Goal: Transaction & Acquisition: Purchase product/service

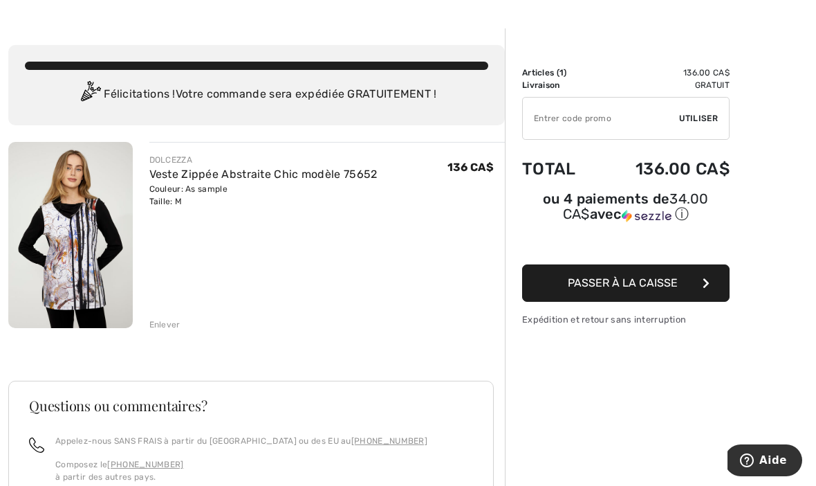
scroll to position [42, 0]
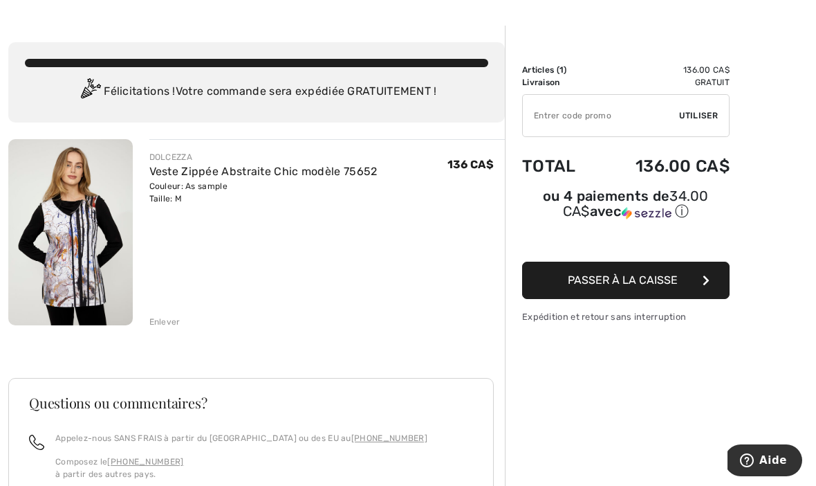
click at [711, 284] on button "Passer à la caisse" at bounding box center [626, 280] width 208 height 37
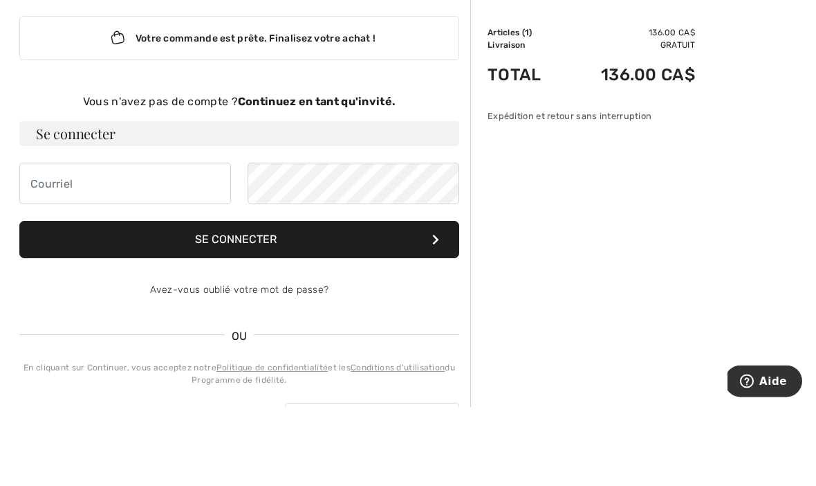
click at [389, 174] on strong "Continuez en tant qu'invité." at bounding box center [317, 180] width 158 height 13
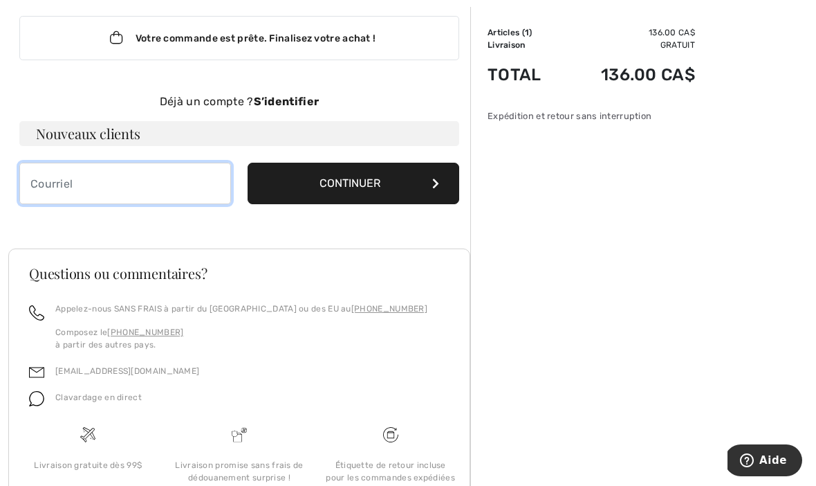
click at [49, 189] on input "email" at bounding box center [125, 184] width 212 height 42
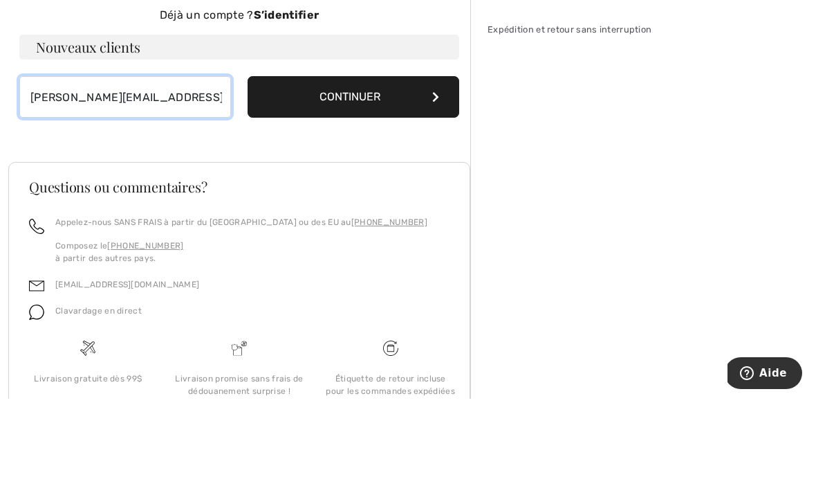
type input "[PERSON_NAME][EMAIL_ADDRESS][DOMAIN_NAME]"
click at [415, 163] on button "Continuer" at bounding box center [354, 184] width 212 height 42
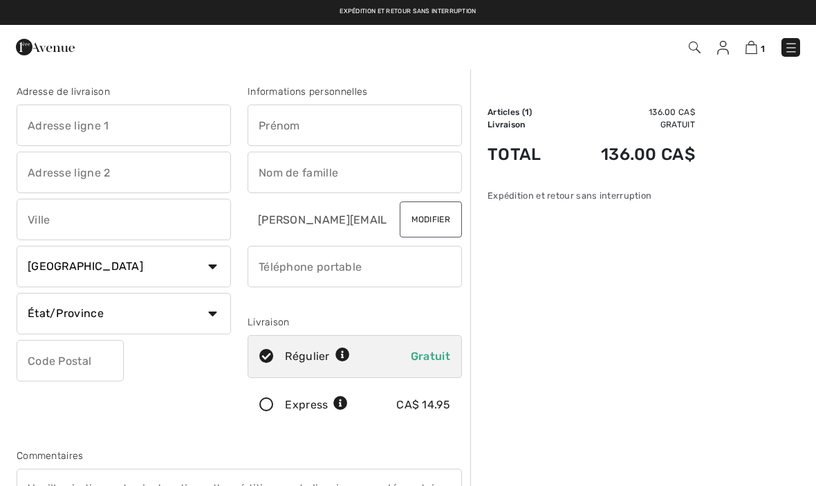
checkbox input "true"
click at [33, 128] on input "text" at bounding box center [124, 125] width 214 height 42
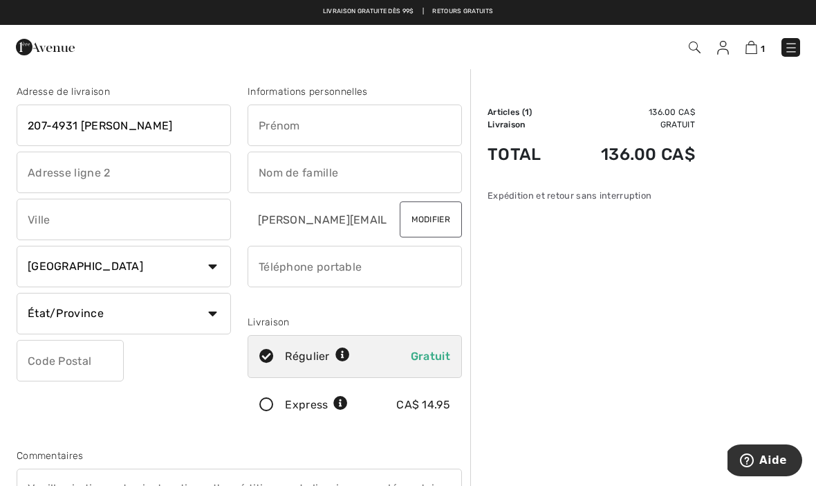
type input "207-4931 Lionel-Groulx"
click at [38, 181] on input "text" at bounding box center [124, 173] width 214 height 42
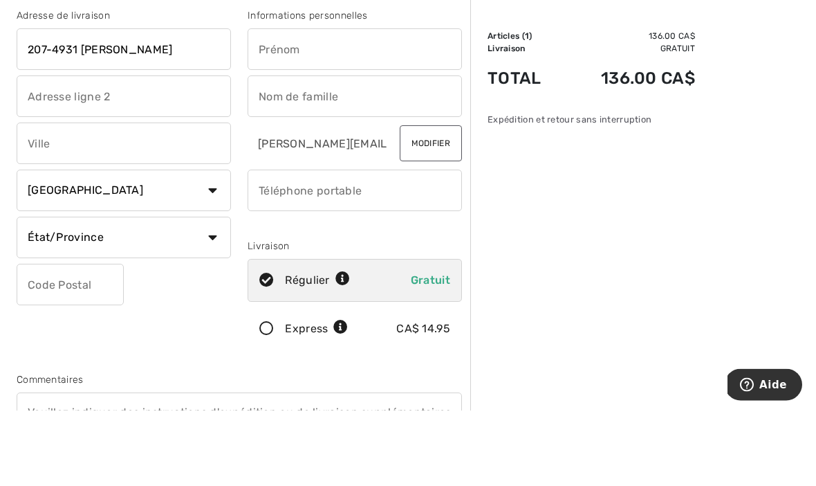
click at [26, 199] on input "text" at bounding box center [124, 220] width 214 height 42
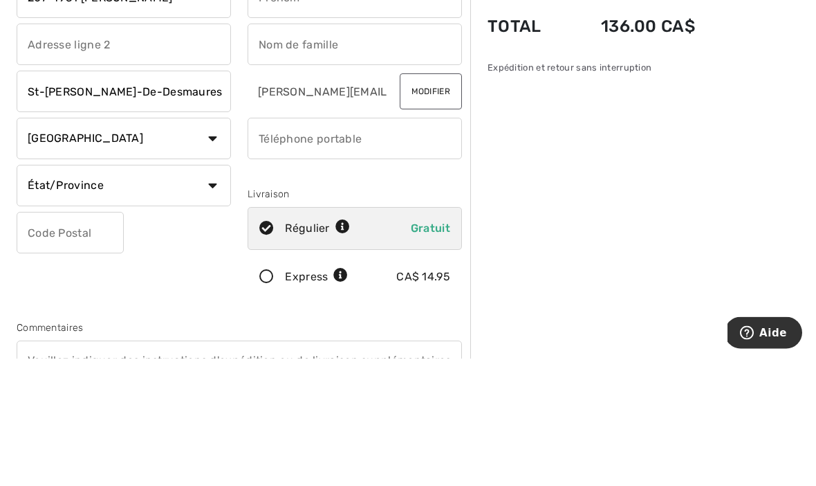
type input "St-Augustin-De-Desmaures"
click at [202, 293] on select "État/Province Alberta Colombie-Britannique Ile-du-Prince-Edward Manitoba Nouvea…" at bounding box center [124, 314] width 214 height 42
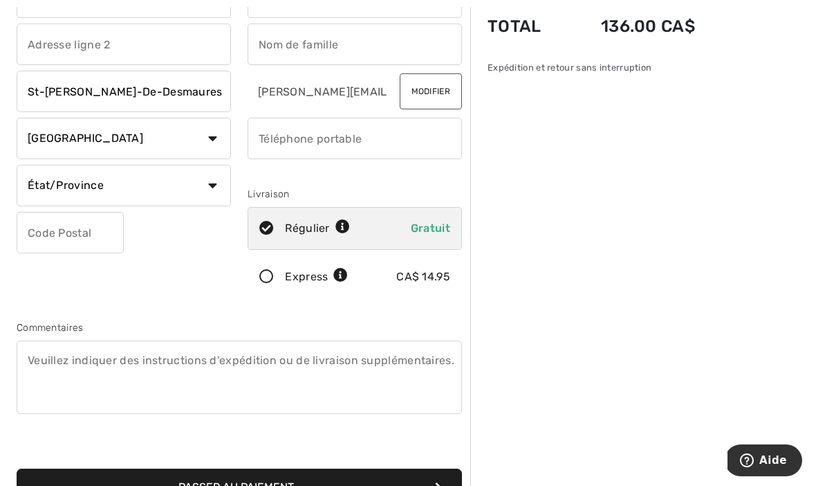
select select "QC"
click at [87, 236] on input "text" at bounding box center [70, 233] width 107 height 42
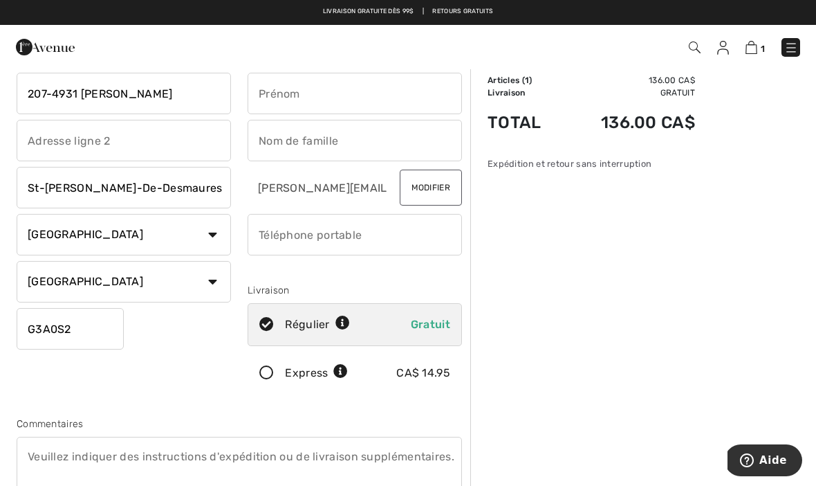
scroll to position [0, 0]
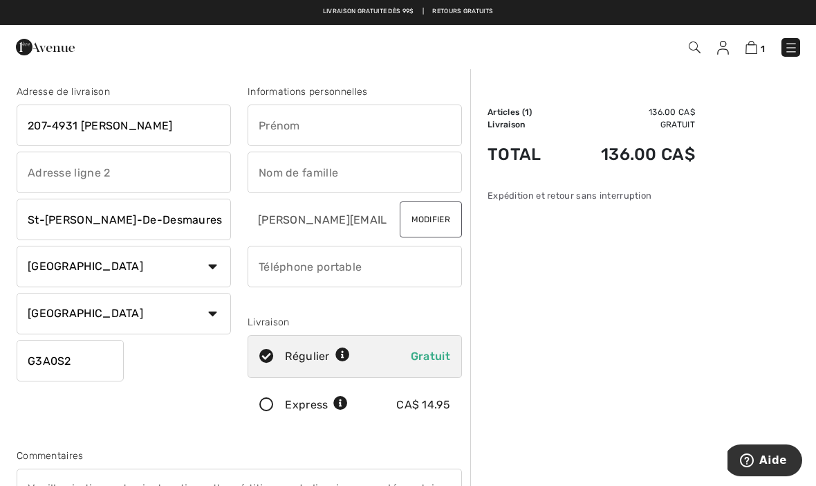
type input "G3A0S2"
click at [321, 127] on input "text" at bounding box center [355, 125] width 214 height 42
type input "Diane"
click at [276, 169] on input "text" at bounding box center [355, 173] width 214 height 42
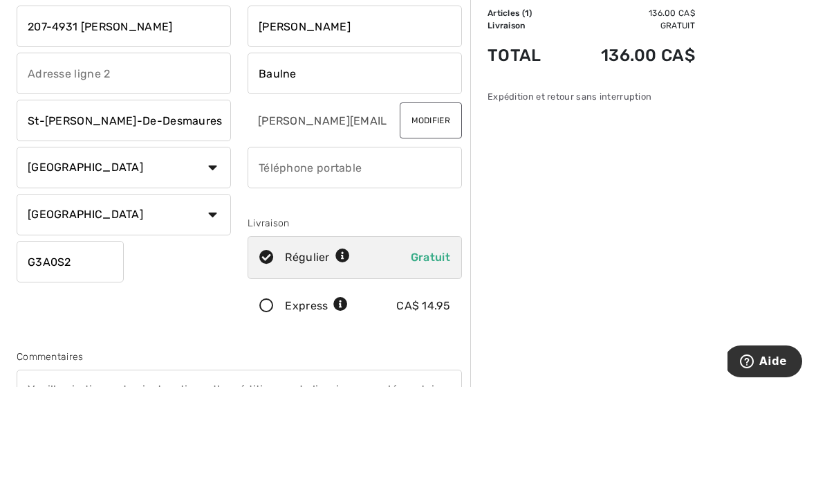
type input "Baulne"
click at [280, 246] on input "phone" at bounding box center [355, 267] width 214 height 42
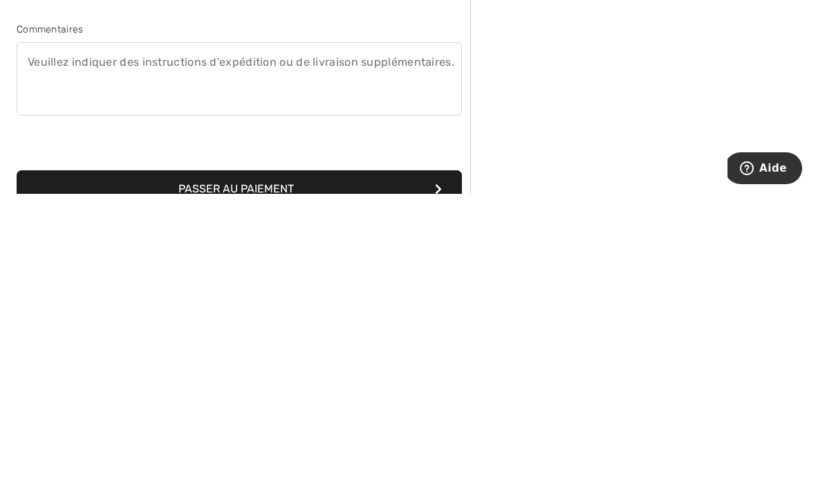
type input "4187176199"
click at [439, 475] on icon "submit" at bounding box center [438, 480] width 7 height 11
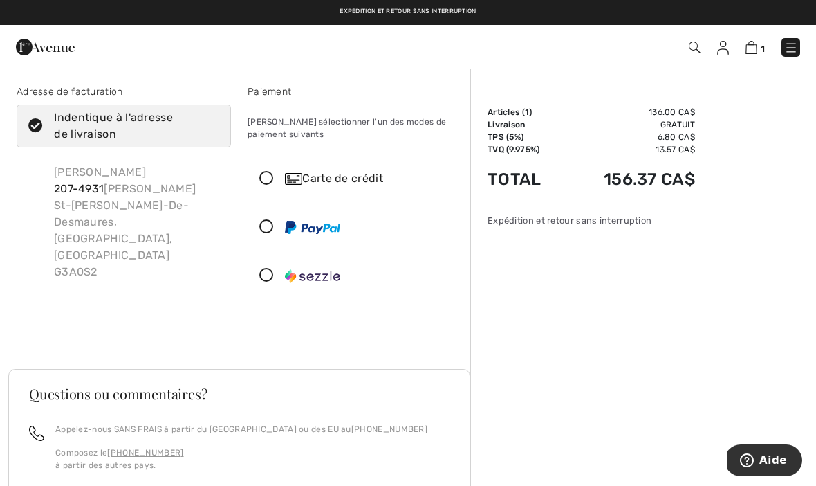
click at [264, 180] on icon at bounding box center [266, 179] width 37 height 15
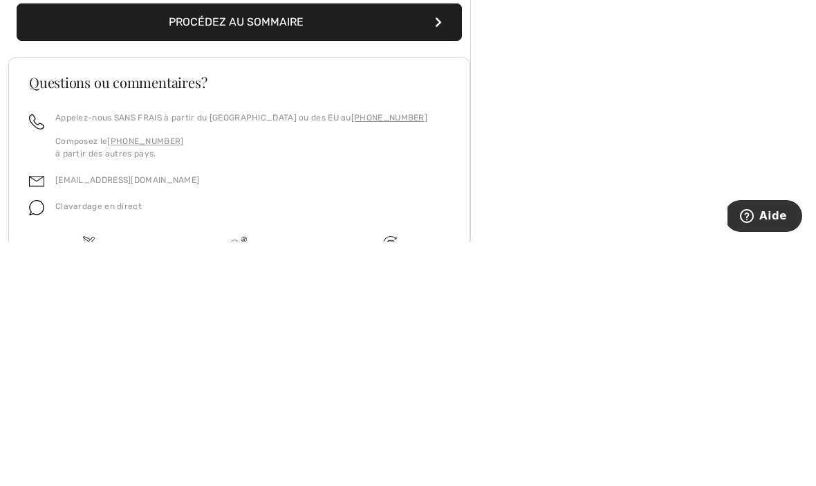
scroll to position [260, 0]
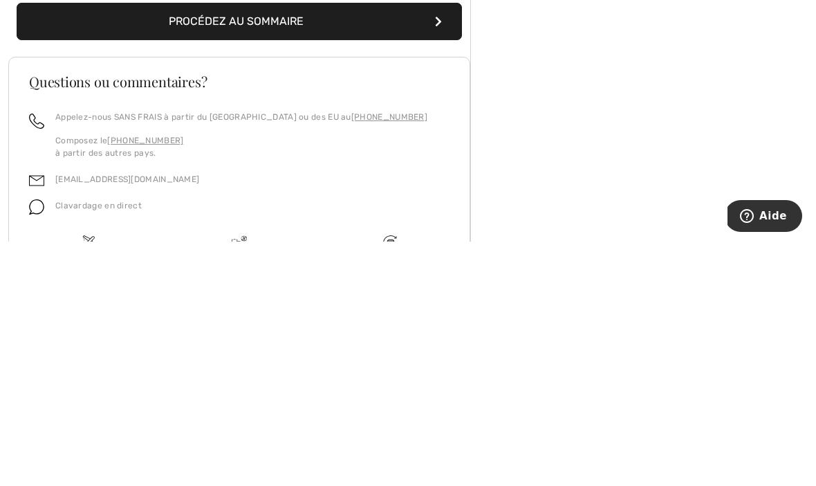
click at [330, 247] on button "Procédez au sommaire" at bounding box center [240, 265] width 446 height 37
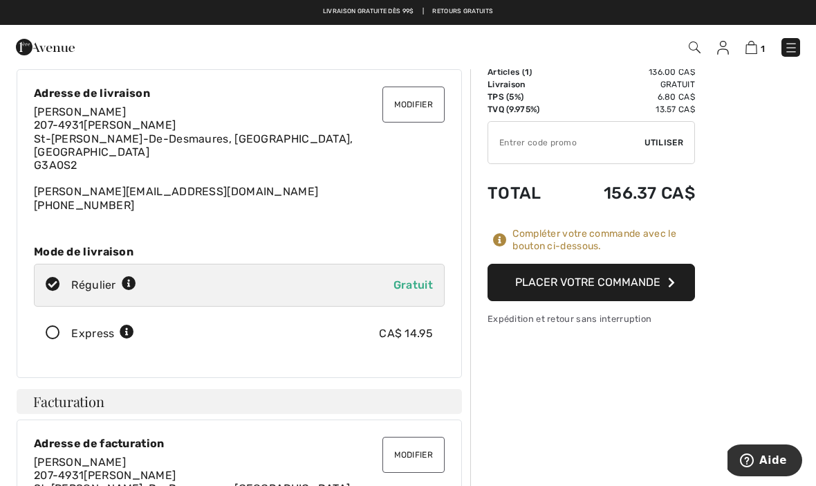
scroll to position [39, 0]
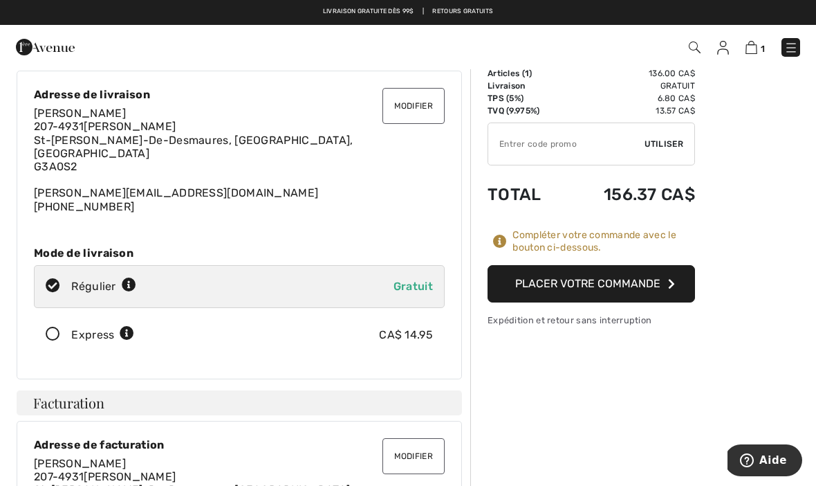
click at [511, 140] on input "TEXT" at bounding box center [566, 144] width 156 height 42
type input "GC010086606"
click at [663, 137] on div "✔ Utiliser Enlever" at bounding box center [592, 143] width 208 height 43
click at [668, 143] on span "Utiliser" at bounding box center [664, 144] width 39 height 12
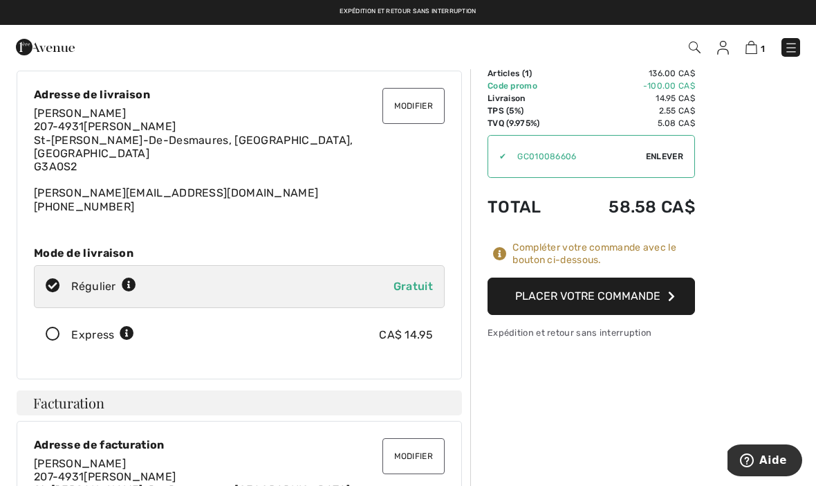
click at [639, 301] on button "Placer votre commande" at bounding box center [592, 295] width 208 height 37
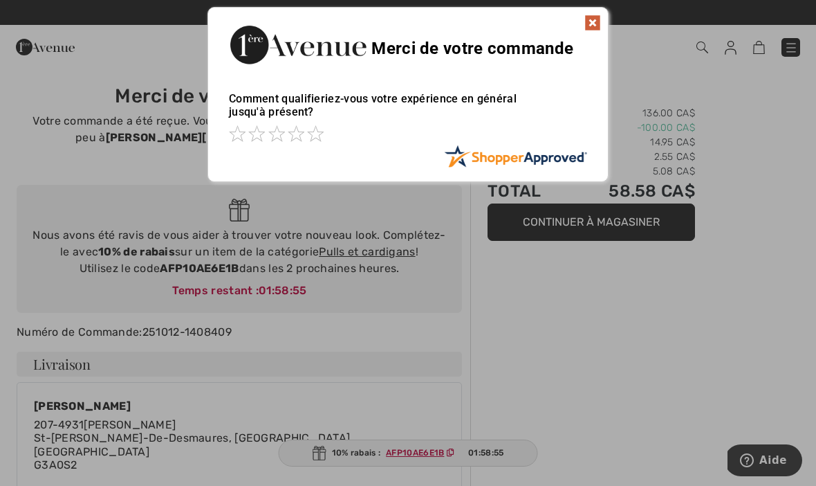
click at [596, 22] on img at bounding box center [593, 23] width 17 height 17
